Goal: Information Seeking & Learning: Stay updated

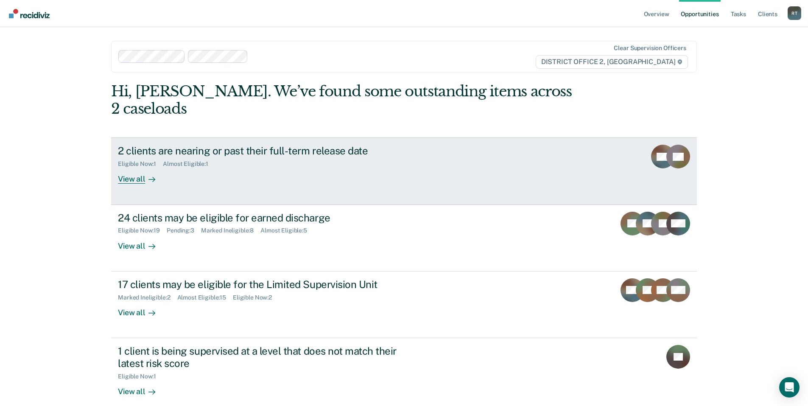
click at [229, 145] on div "2 clients are nearing or past their full-term release date" at bounding box center [267, 151] width 298 height 12
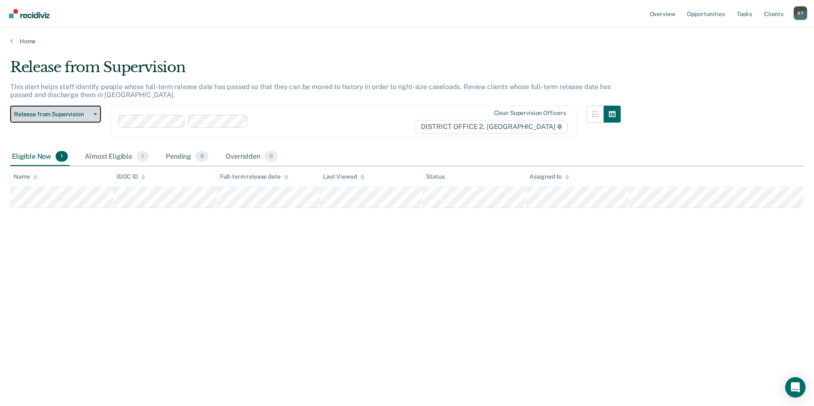
click at [92, 110] on button "Release from Supervision" at bounding box center [55, 114] width 91 height 17
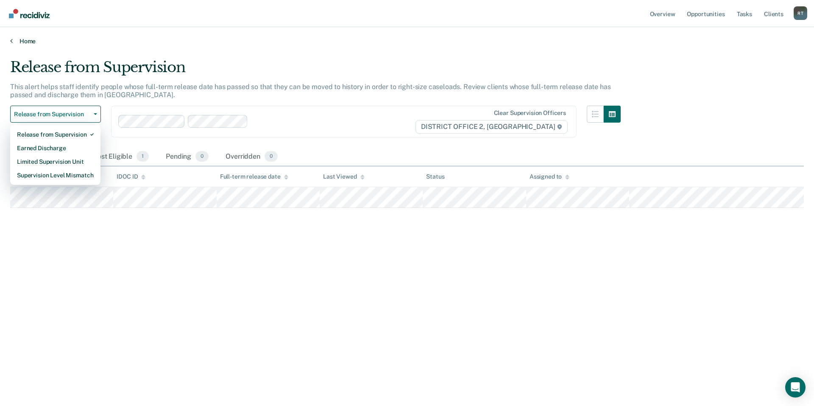
click at [12, 40] on icon at bounding box center [11, 40] width 3 height 7
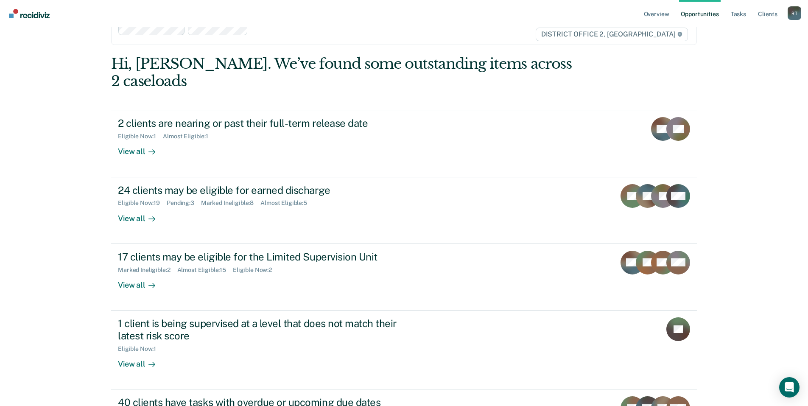
scroll to position [42, 0]
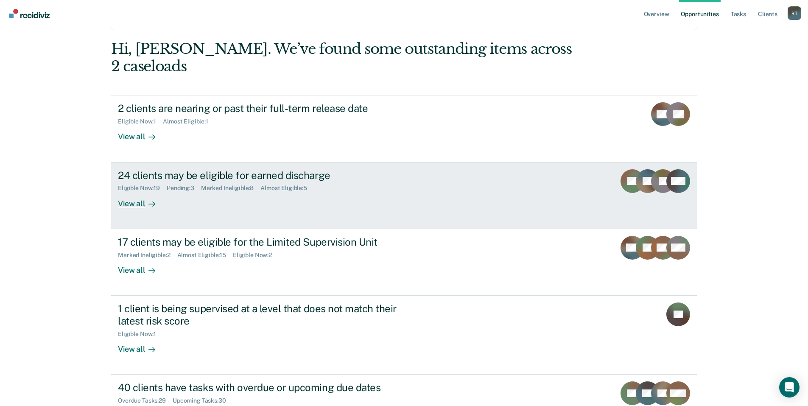
click at [239, 169] on div "24 clients may be eligible for earned discharge" at bounding box center [267, 175] width 298 height 12
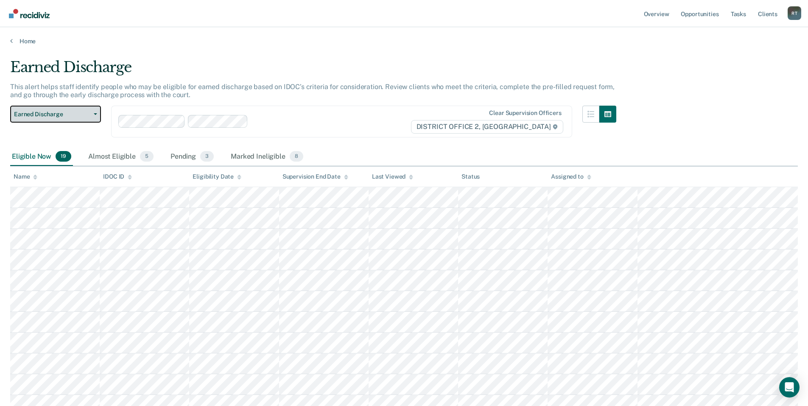
click at [92, 112] on button "Earned Discharge" at bounding box center [55, 114] width 91 height 17
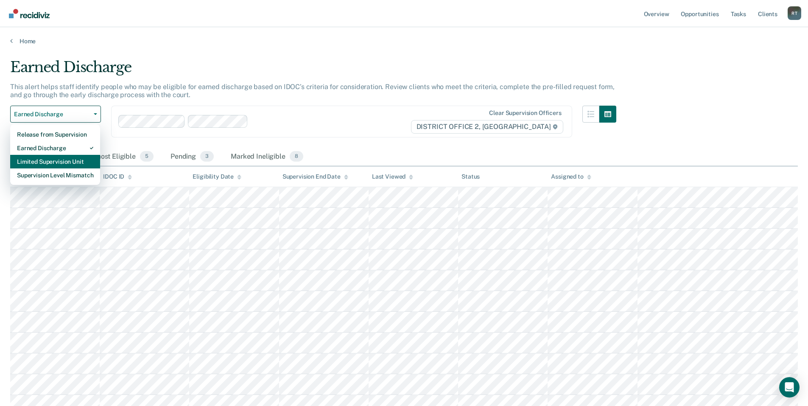
click at [69, 163] on div "Limited Supervision Unit" at bounding box center [55, 162] width 76 height 14
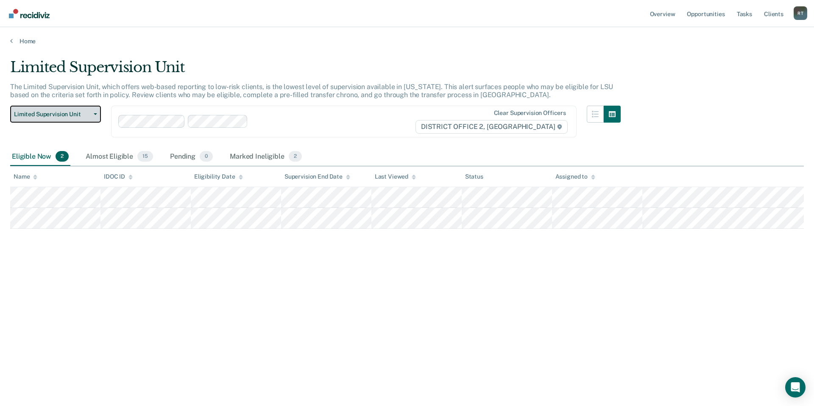
click at [95, 110] on button "Limited Supervision Unit" at bounding box center [55, 114] width 91 height 17
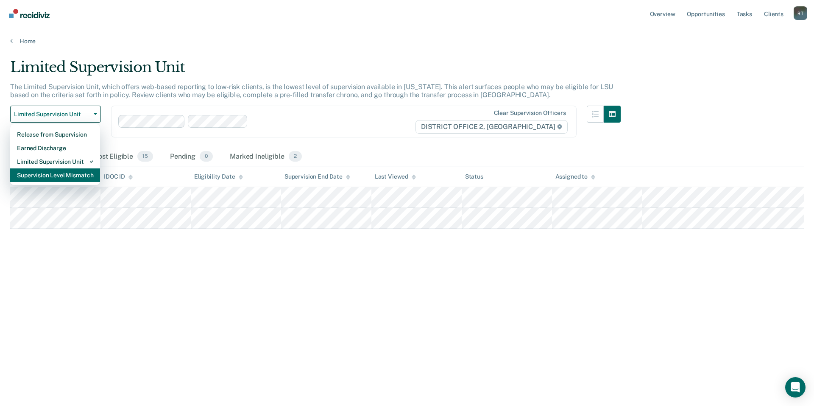
click at [77, 173] on div "Supervision Level Mismatch" at bounding box center [55, 175] width 76 height 14
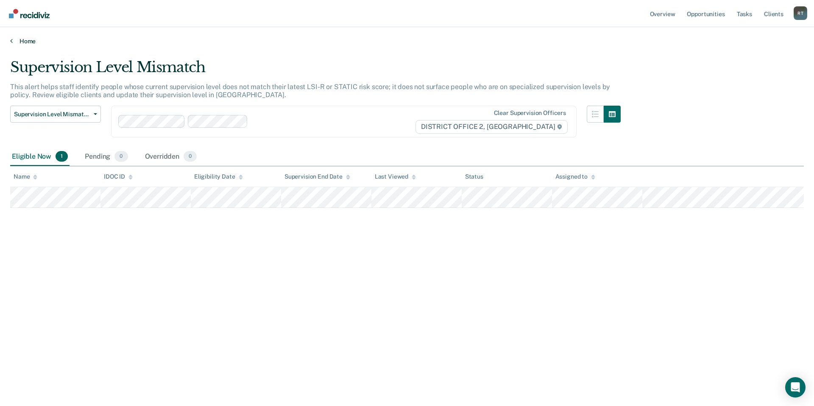
click at [11, 40] on icon at bounding box center [11, 40] width 3 height 7
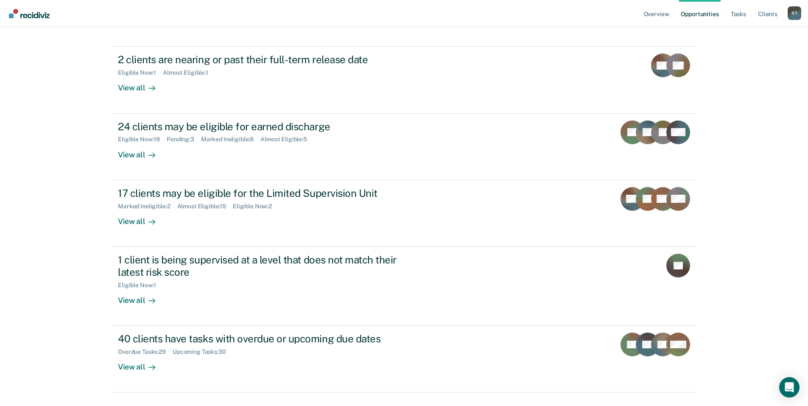
scroll to position [94, 0]
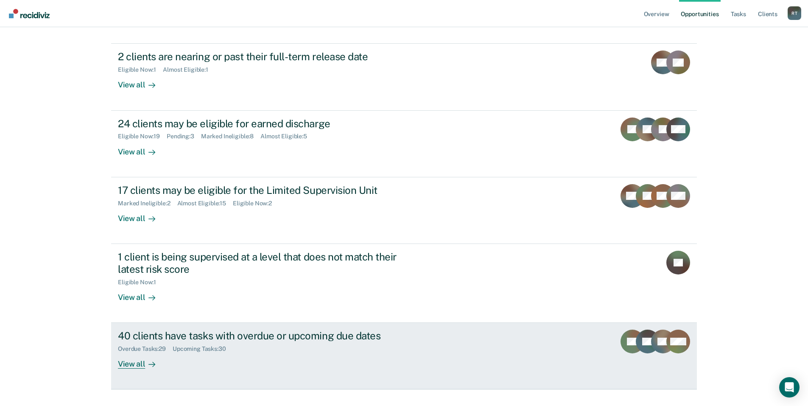
click at [279, 329] on div "40 clients have tasks with overdue or upcoming due dates" at bounding box center [267, 335] width 298 height 12
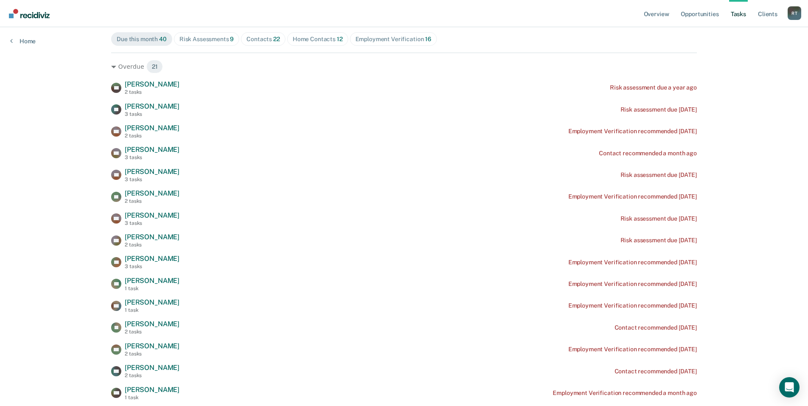
scroll to position [85, 0]
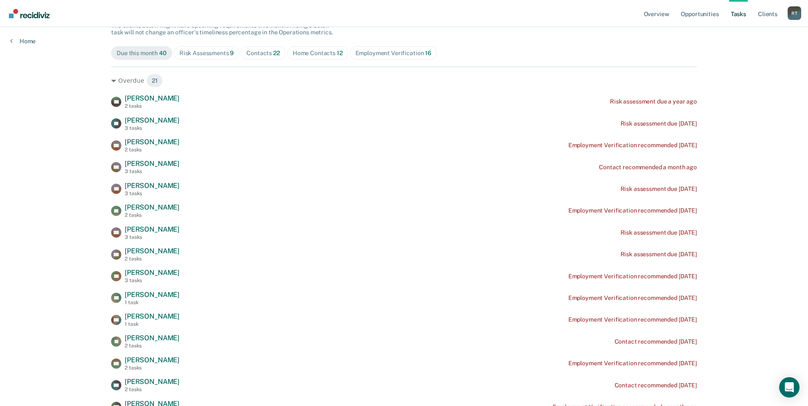
click at [200, 53] on div "Risk Assessments 9" at bounding box center [206, 53] width 55 height 7
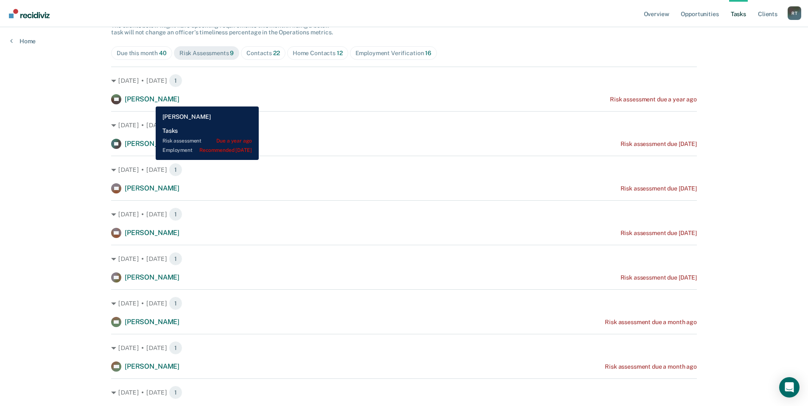
click at [149, 100] on span "Justin Whitten" at bounding box center [152, 99] width 55 height 8
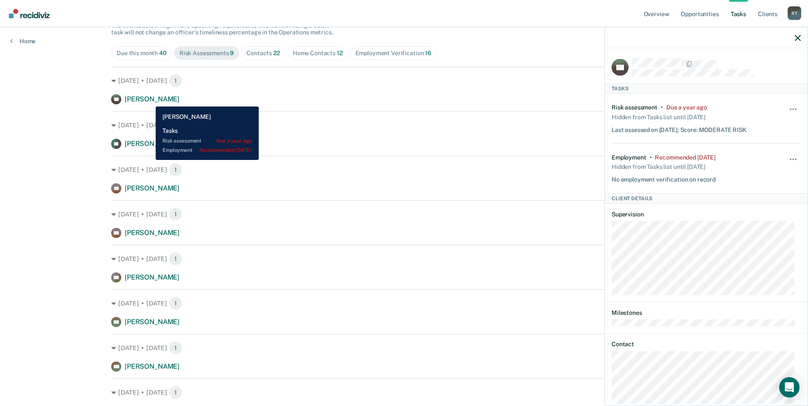
click at [149, 100] on span "Justin Whitten" at bounding box center [152, 99] width 55 height 8
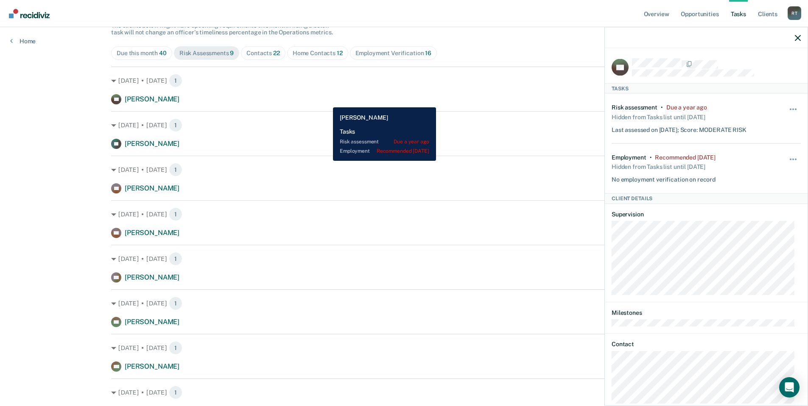
click at [326, 101] on div "JW Justin Whitten Risk assessment due a year ago" at bounding box center [404, 99] width 586 height 10
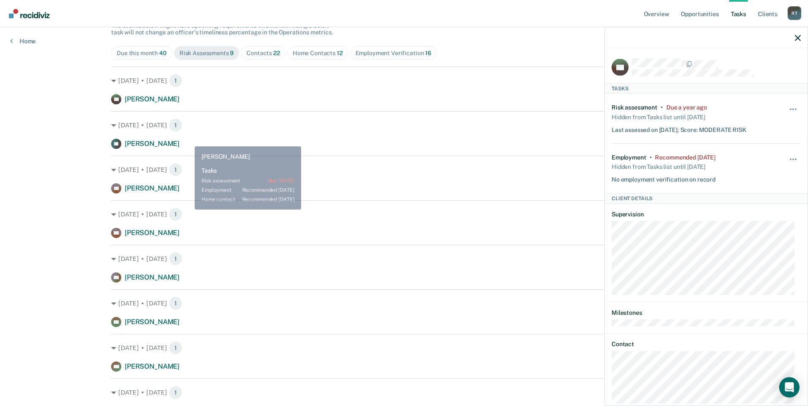
click at [30, 117] on div "Overview Opportunities Tasks Client s Reynolds, Tyler R T Profile How it works …" at bounding box center [404, 204] width 808 height 579
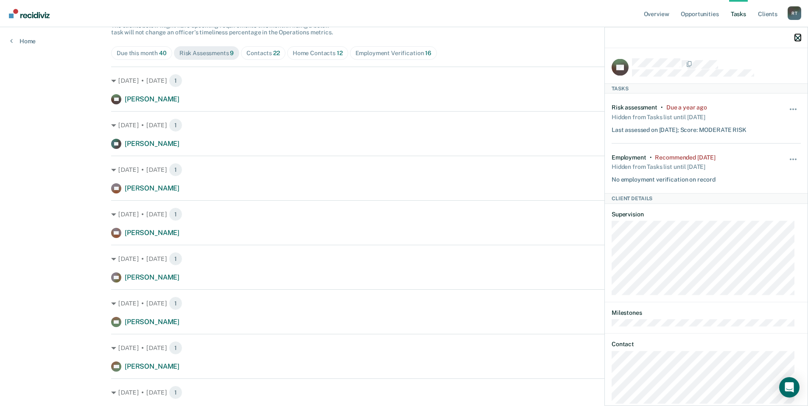
click at [796, 36] on icon "button" at bounding box center [798, 38] width 6 height 6
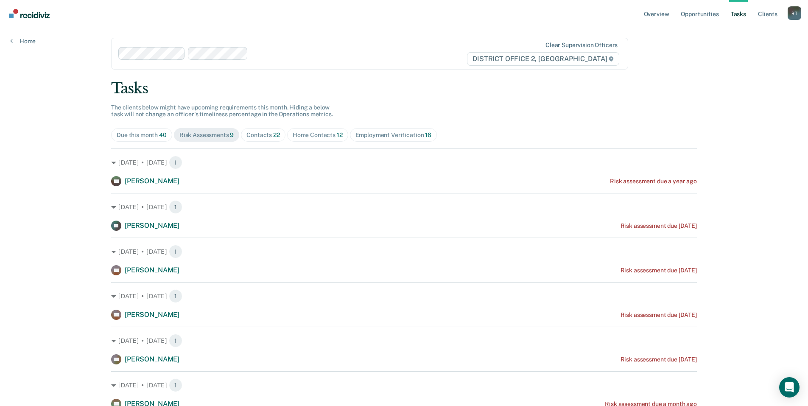
scroll to position [0, 0]
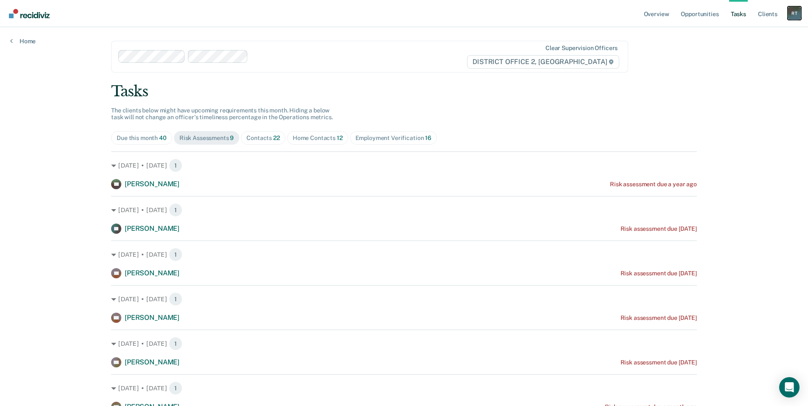
click at [793, 13] on div "R T" at bounding box center [794, 13] width 14 height 14
click at [650, 13] on link "Overview" at bounding box center [656, 13] width 29 height 27
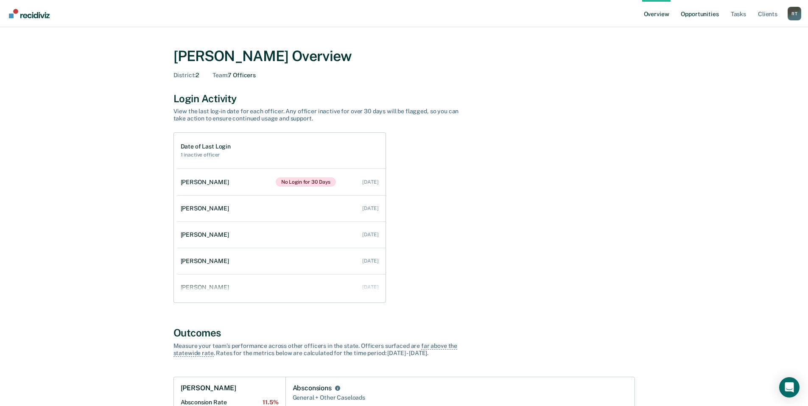
click at [708, 13] on link "Opportunities" at bounding box center [699, 13] width 41 height 27
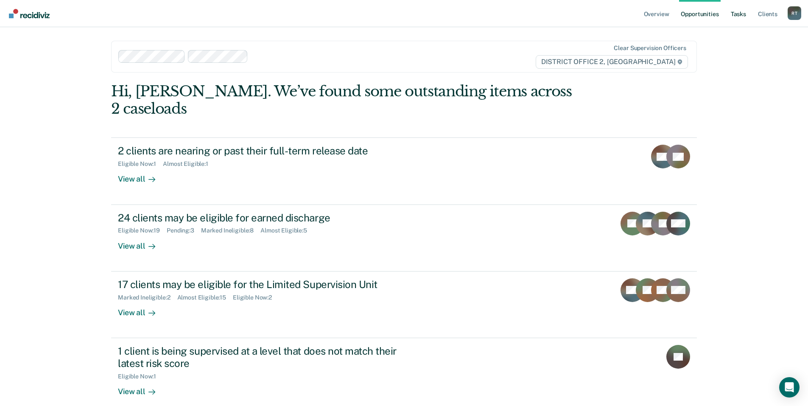
click at [740, 13] on link "Tasks" at bounding box center [738, 13] width 19 height 27
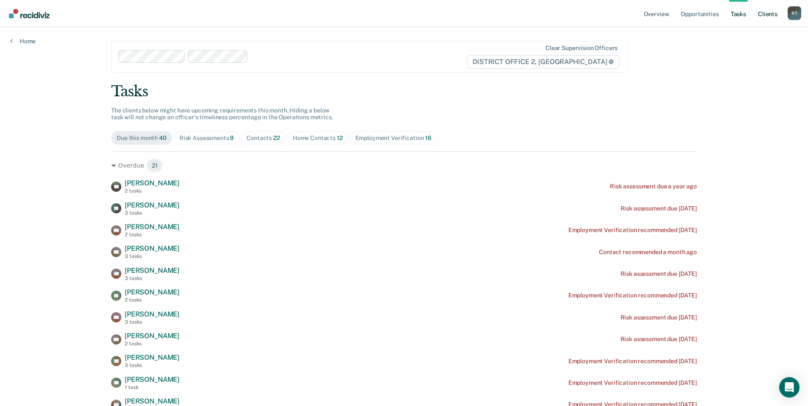
click at [767, 12] on link "Client s" at bounding box center [767, 13] width 23 height 27
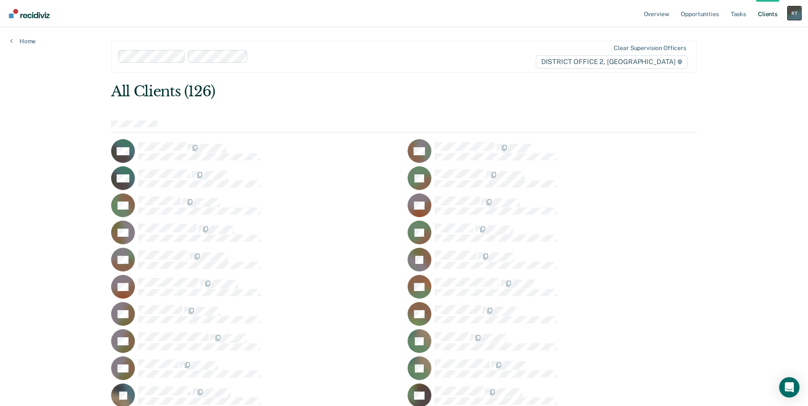
click at [792, 11] on div "R T" at bounding box center [794, 13] width 14 height 14
click at [756, 55] on link "Go to Operations" at bounding box center [760, 55] width 68 height 7
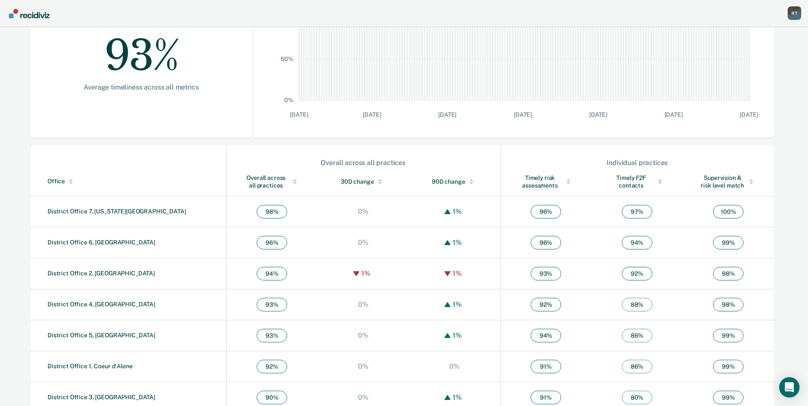
scroll to position [185, 0]
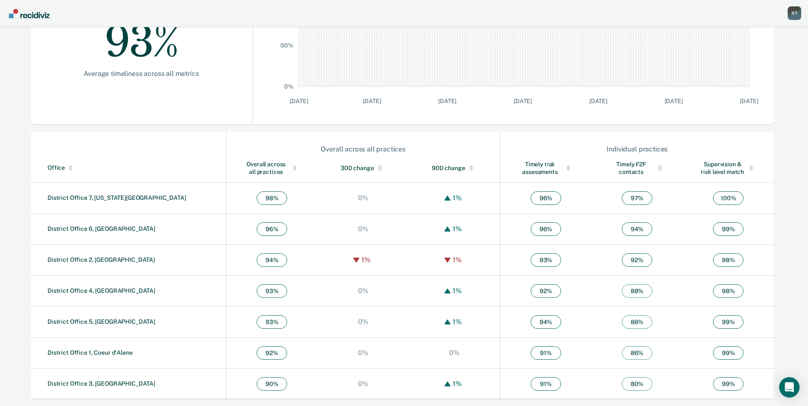
click at [243, 162] on div "Overall across all practices" at bounding box center [271, 167] width 57 height 15
click at [92, 321] on link "District Office 2, Lewiston" at bounding box center [100, 321] width 107 height 7
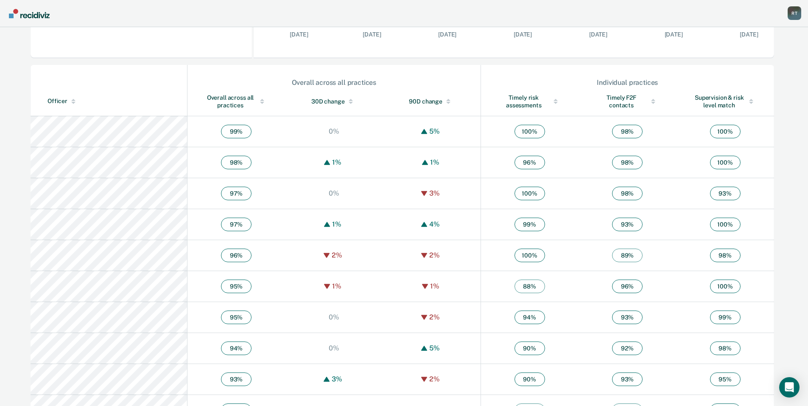
scroll to position [254, 0]
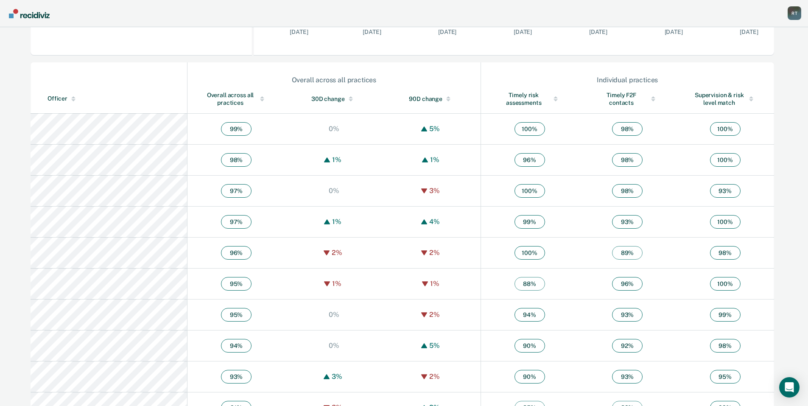
click at [204, 100] on div "Overall across all practices" at bounding box center [236, 98] width 64 height 15
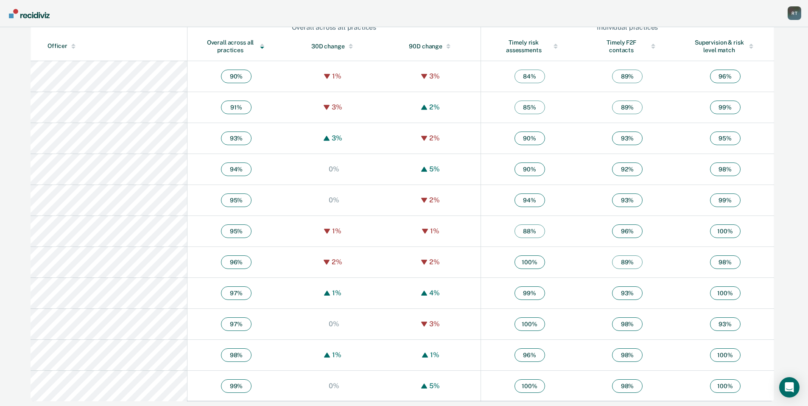
scroll to position [309, 0]
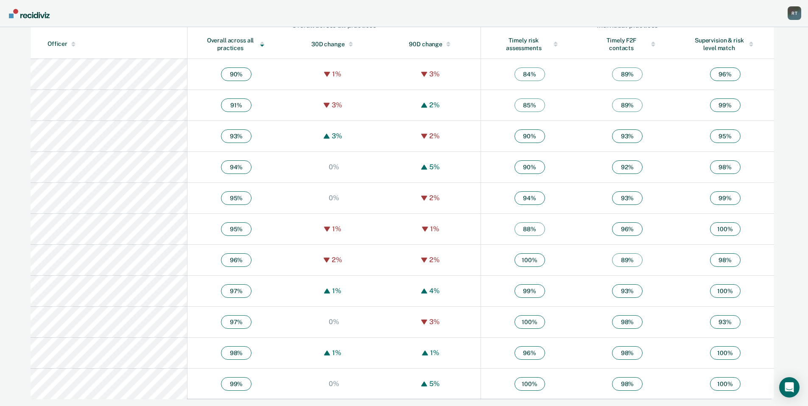
click at [720, 75] on span "96 %" at bounding box center [725, 74] width 31 height 14
click at [716, 74] on span "96 %" at bounding box center [725, 74] width 31 height 14
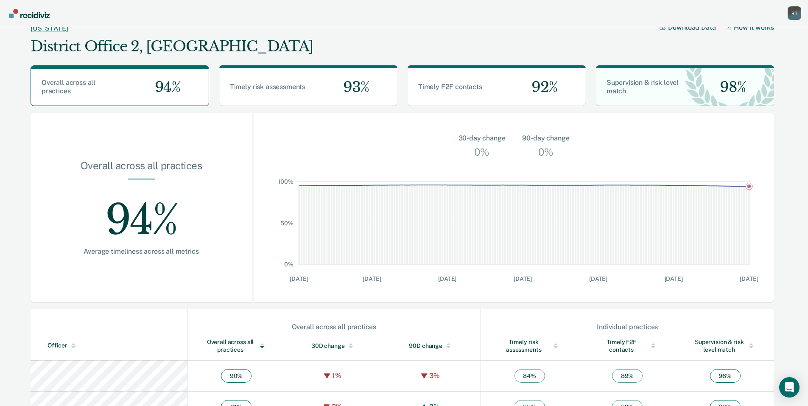
scroll to position [0, 0]
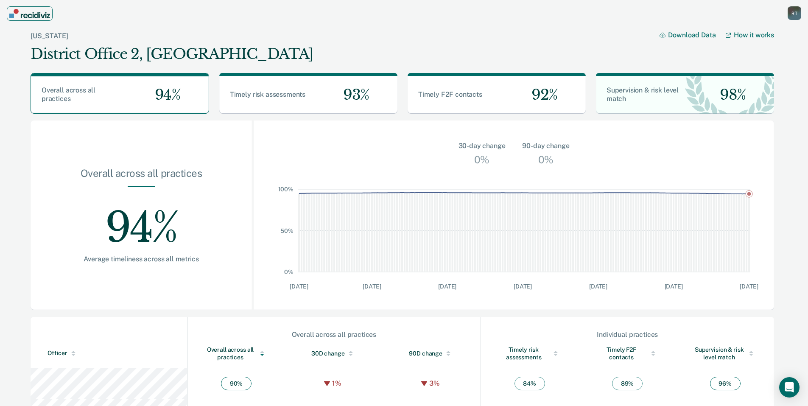
click at [23, 16] on img "Main navigation" at bounding box center [29, 13] width 41 height 9
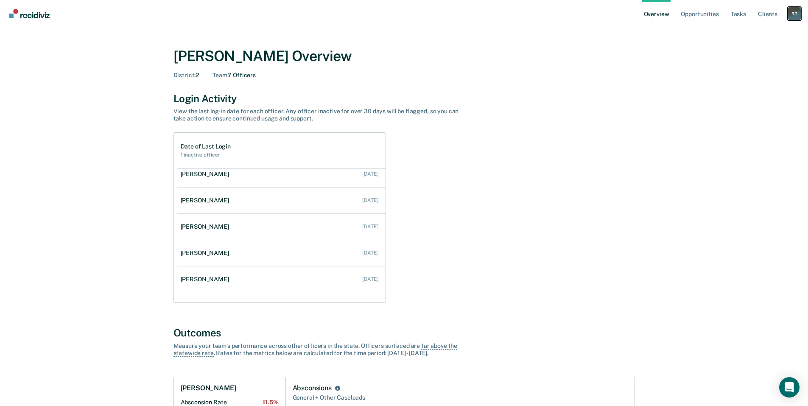
click at [793, 12] on div "R T" at bounding box center [794, 14] width 14 height 14
click at [748, 64] on link "Log Out" at bounding box center [760, 65] width 68 height 7
